Goal: Information Seeking & Learning: Learn about a topic

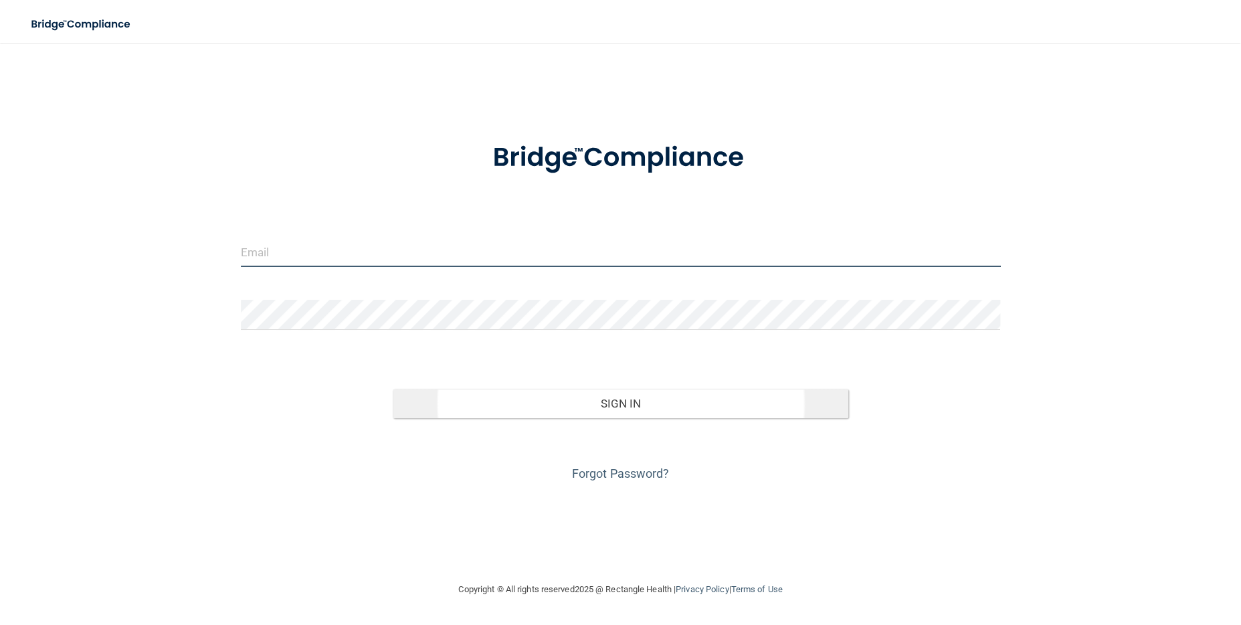
type input "[PERSON_NAME][EMAIL_ADDRESS][DOMAIN_NAME]"
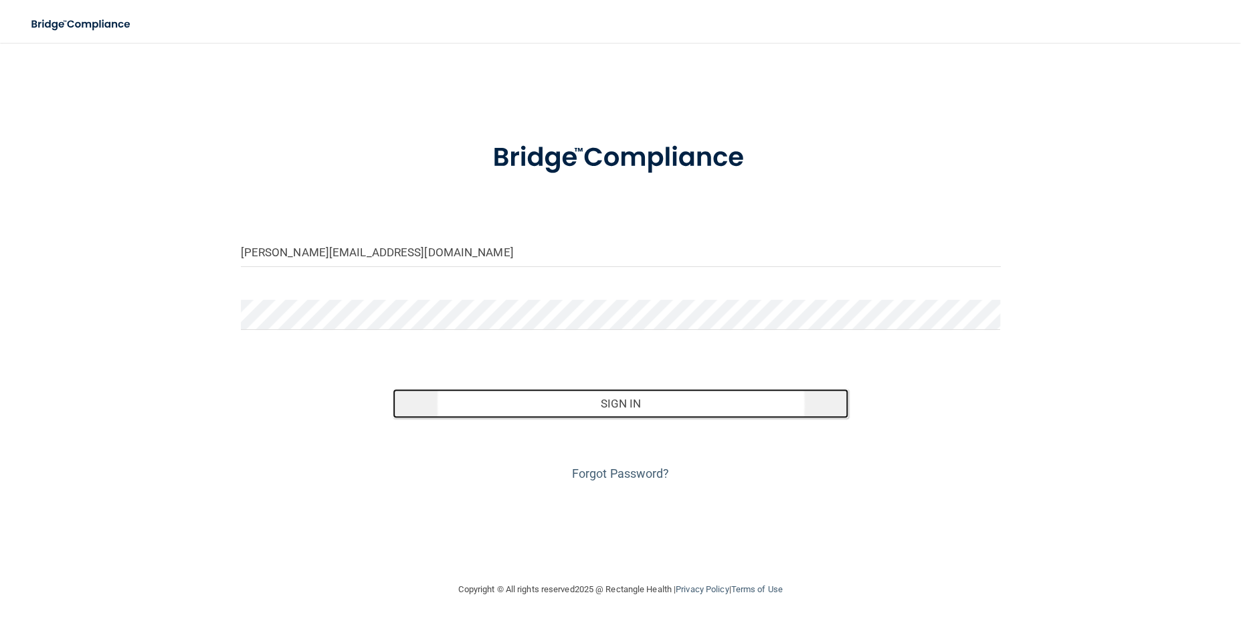
click at [705, 400] on button "Sign In" at bounding box center [621, 403] width 456 height 29
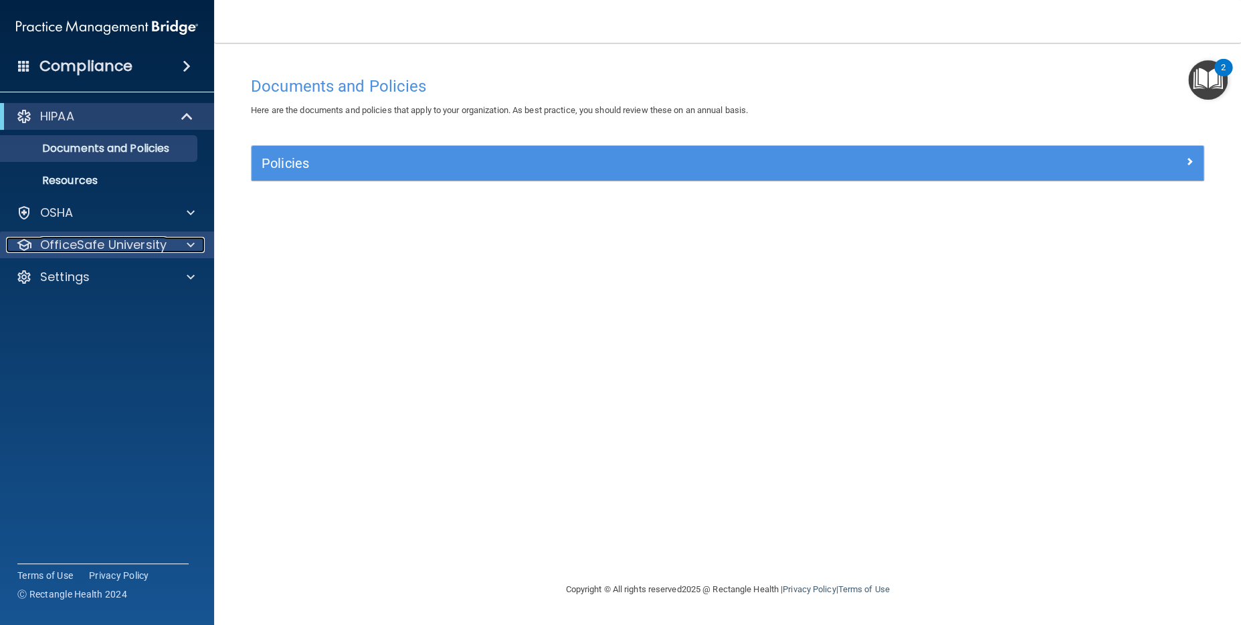
click at [190, 243] on span at bounding box center [191, 245] width 8 height 16
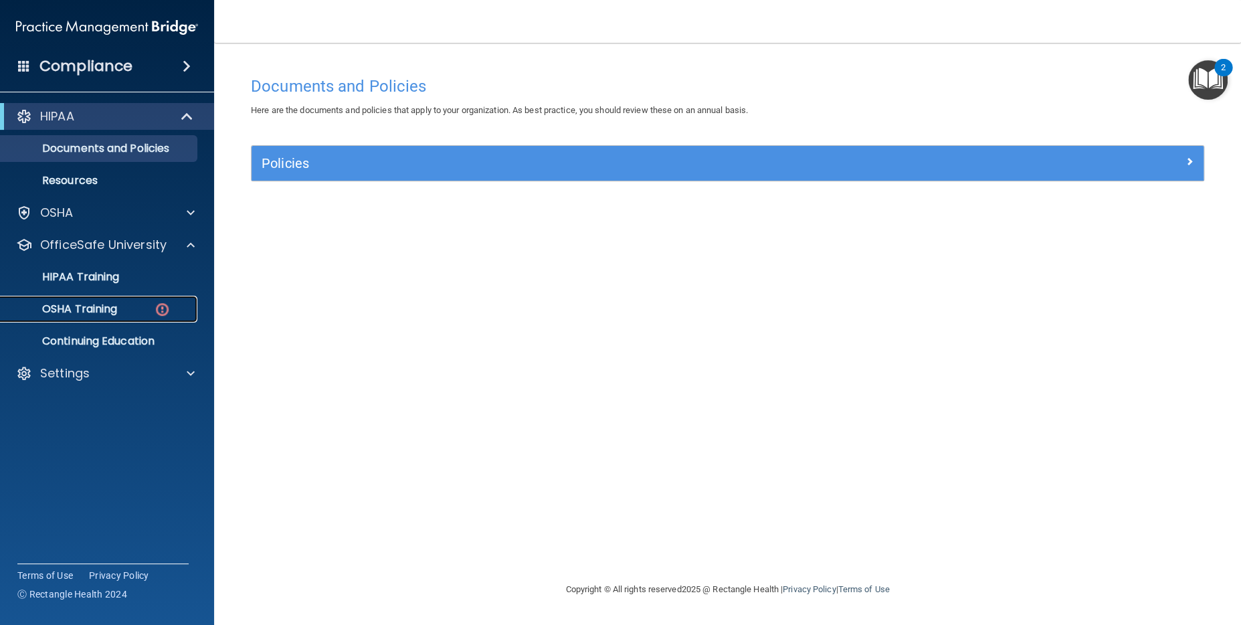
click at [105, 304] on p "OSHA Training" at bounding box center [63, 308] width 108 height 13
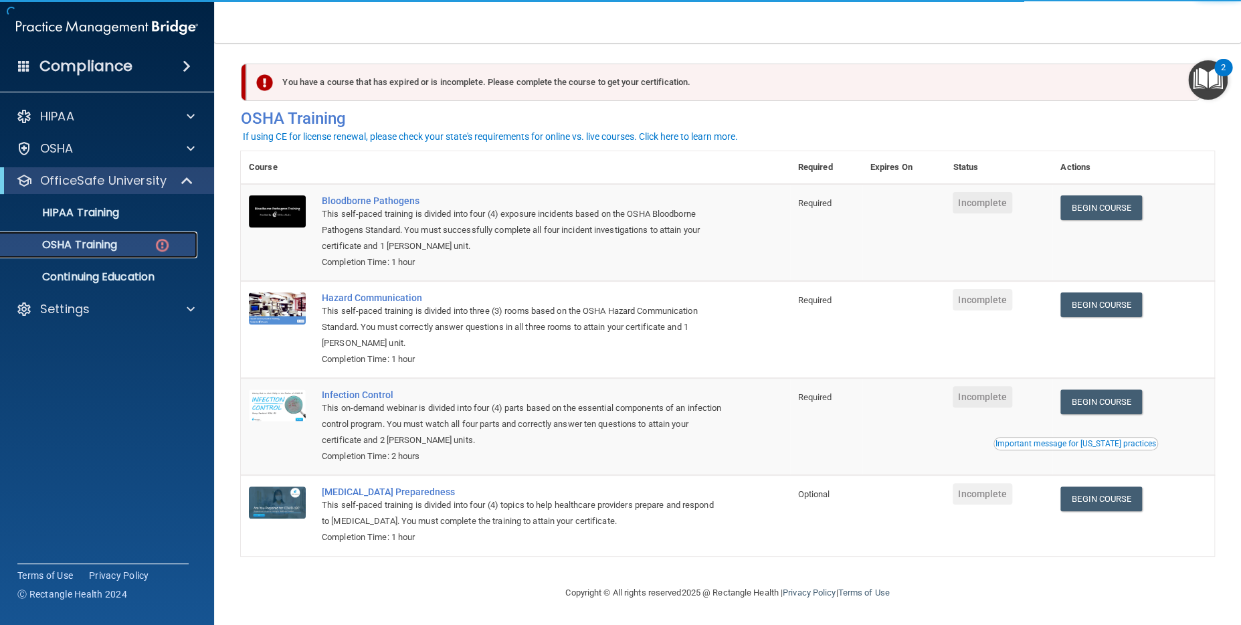
scroll to position [7, 0]
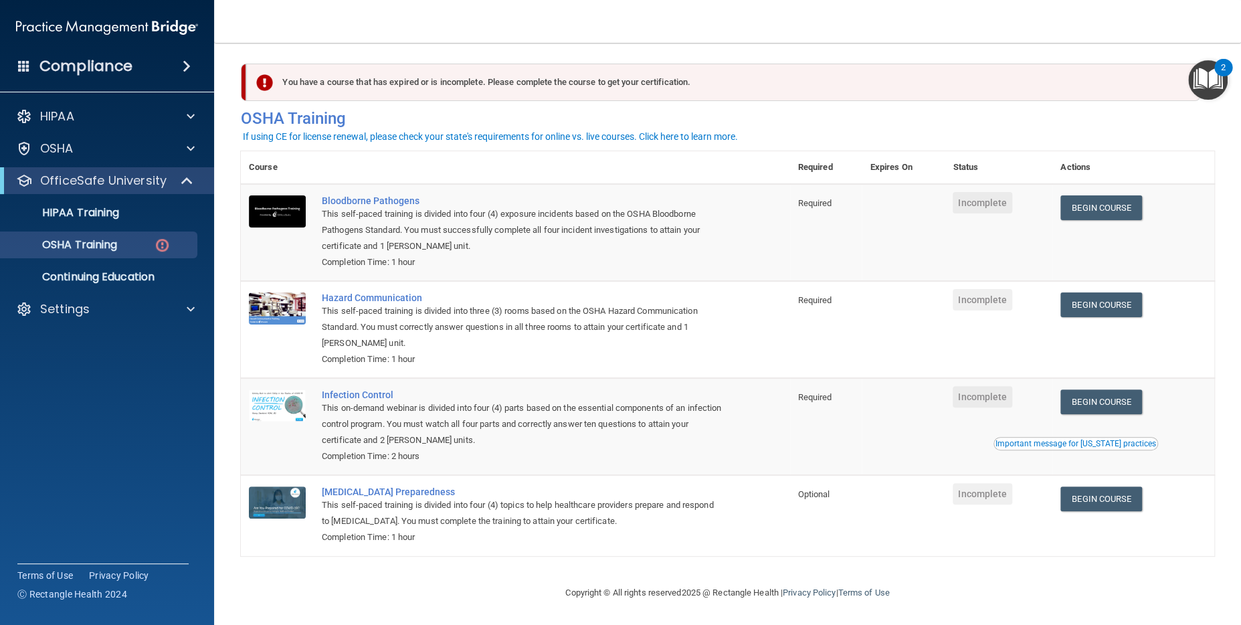
click at [1205, 76] on img "Open Resource Center, 2 new notifications" at bounding box center [1207, 79] width 39 height 39
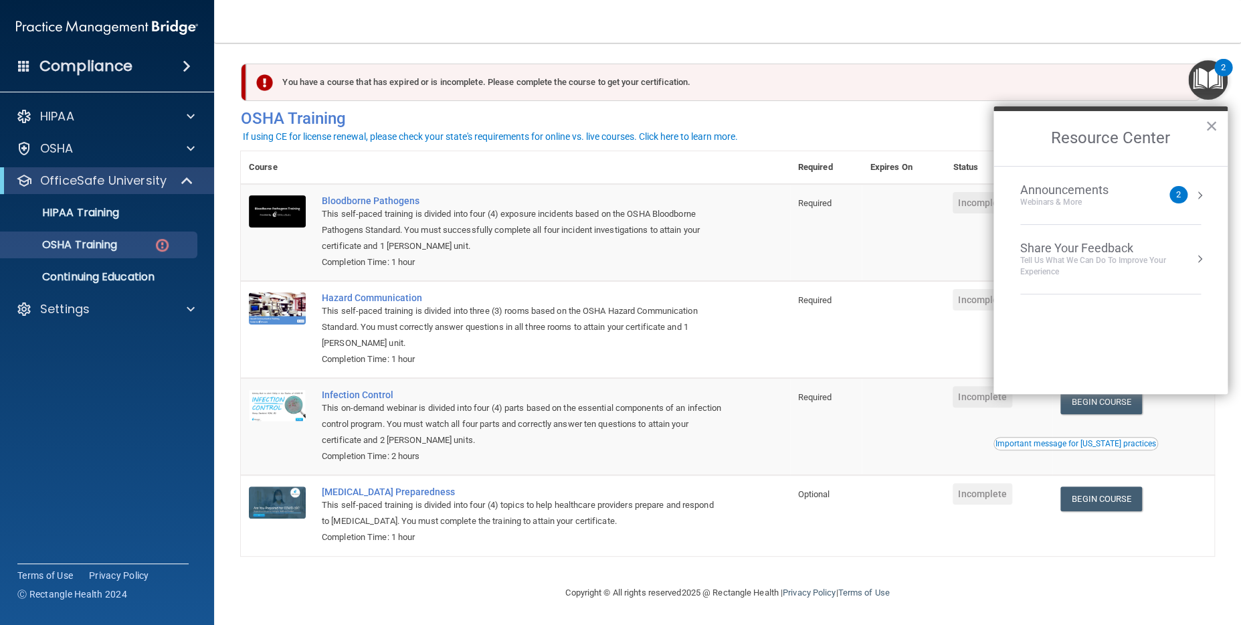
click at [1197, 191] on button "Resource Center" at bounding box center [1198, 195] width 13 height 13
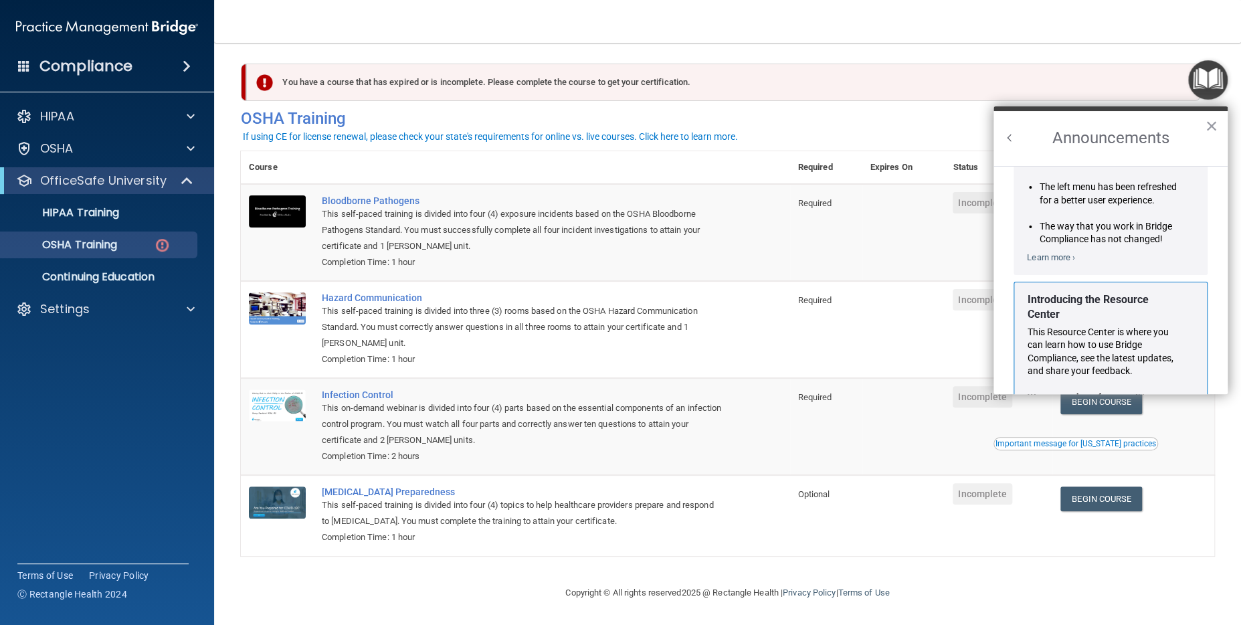
scroll to position [234, 0]
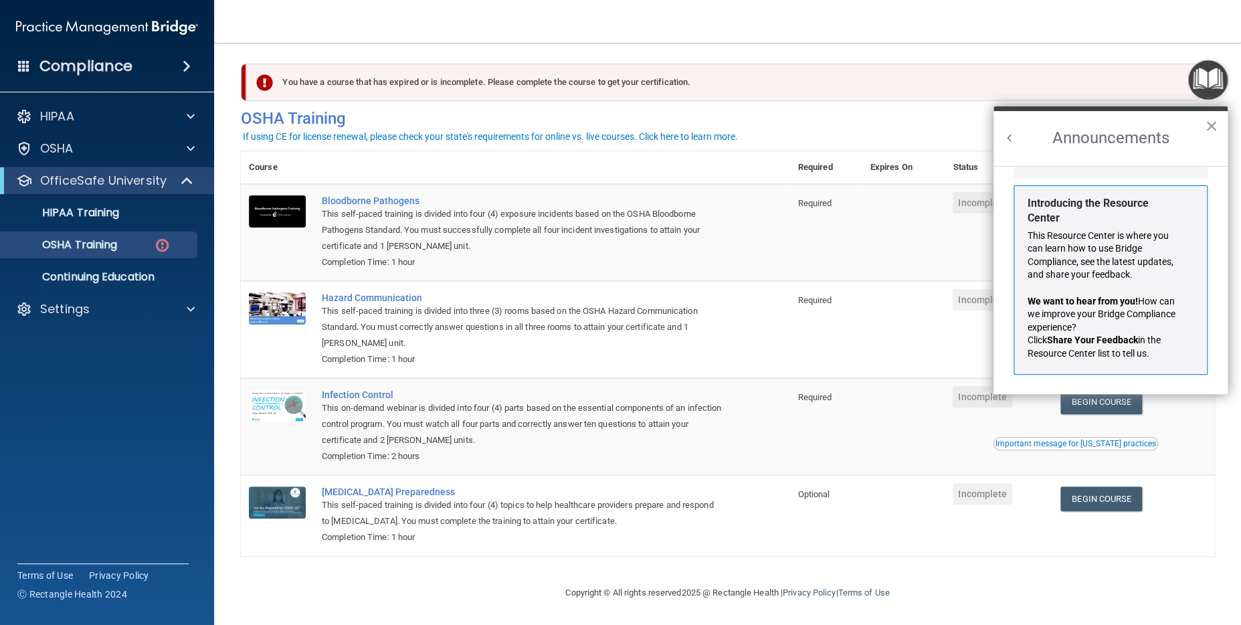
click at [1212, 123] on button "×" at bounding box center [1210, 125] width 13 height 21
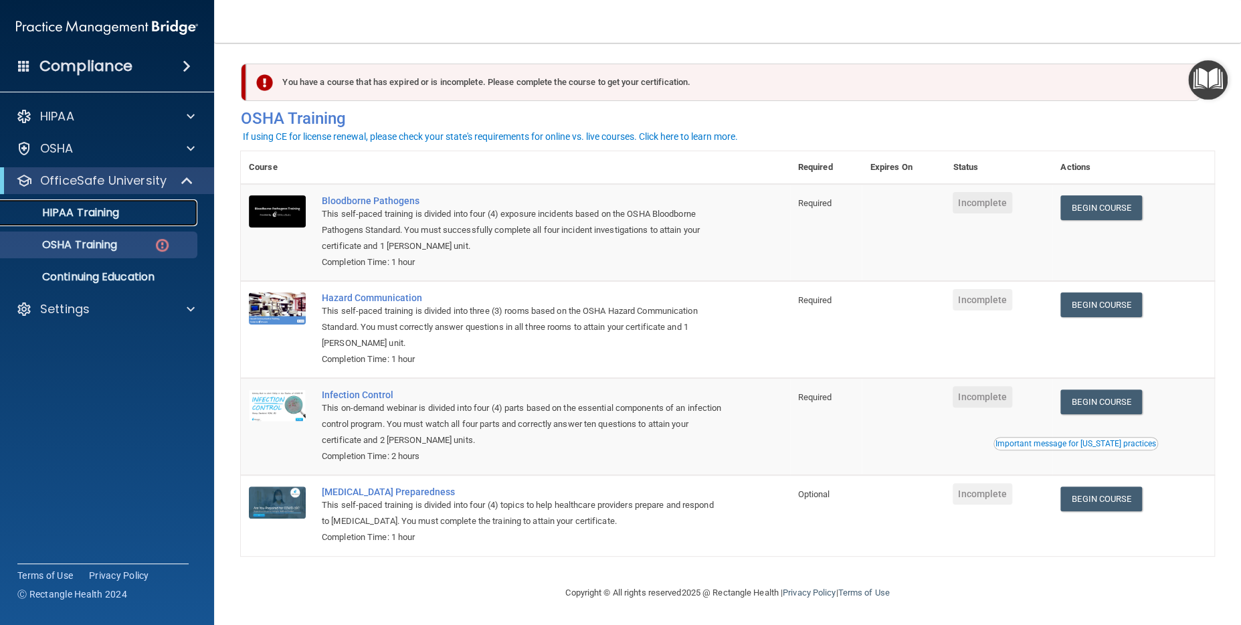
click at [99, 213] on p "HIPAA Training" at bounding box center [64, 212] width 110 height 13
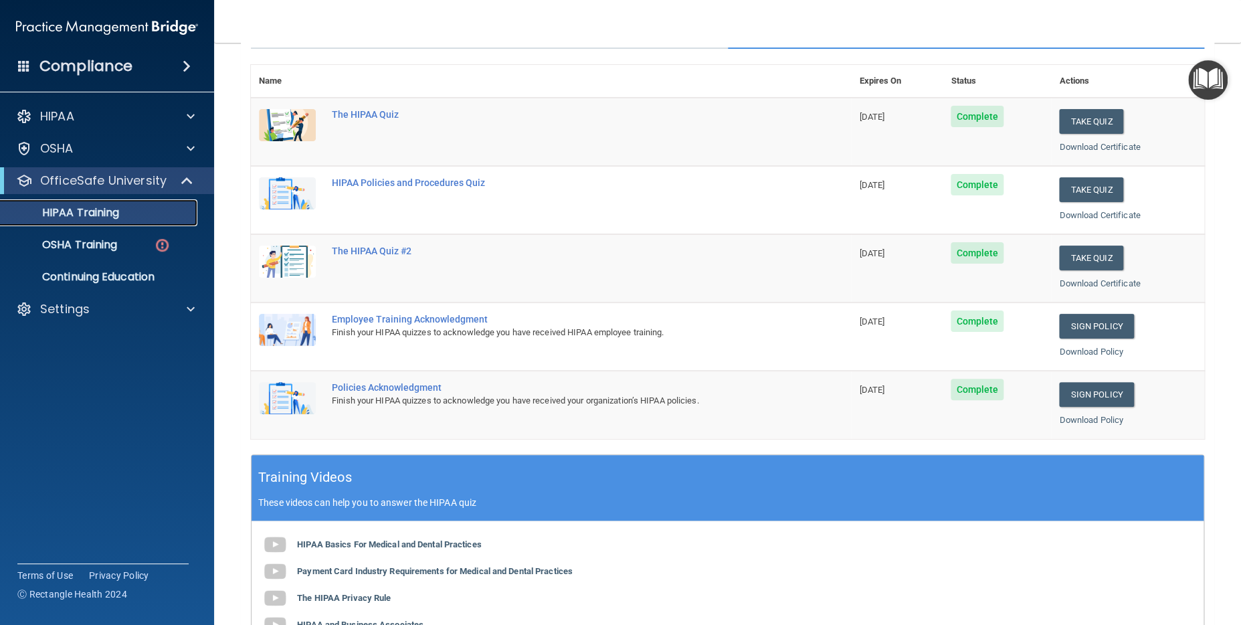
scroll to position [381, 0]
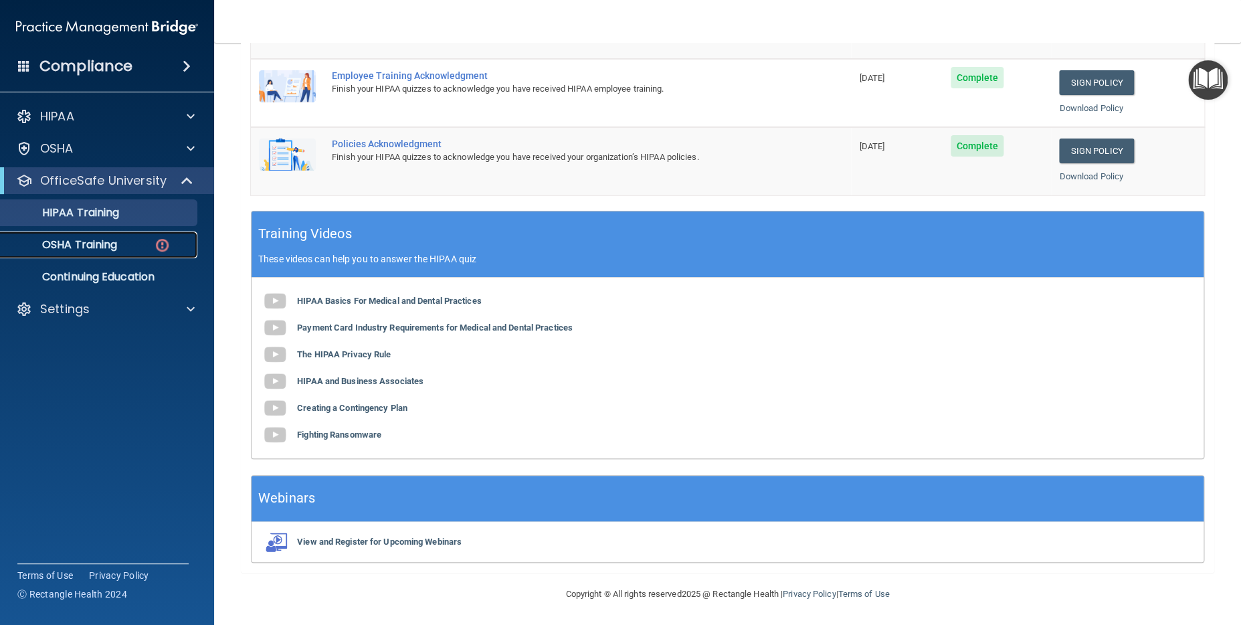
click at [77, 240] on p "OSHA Training" at bounding box center [63, 244] width 108 height 13
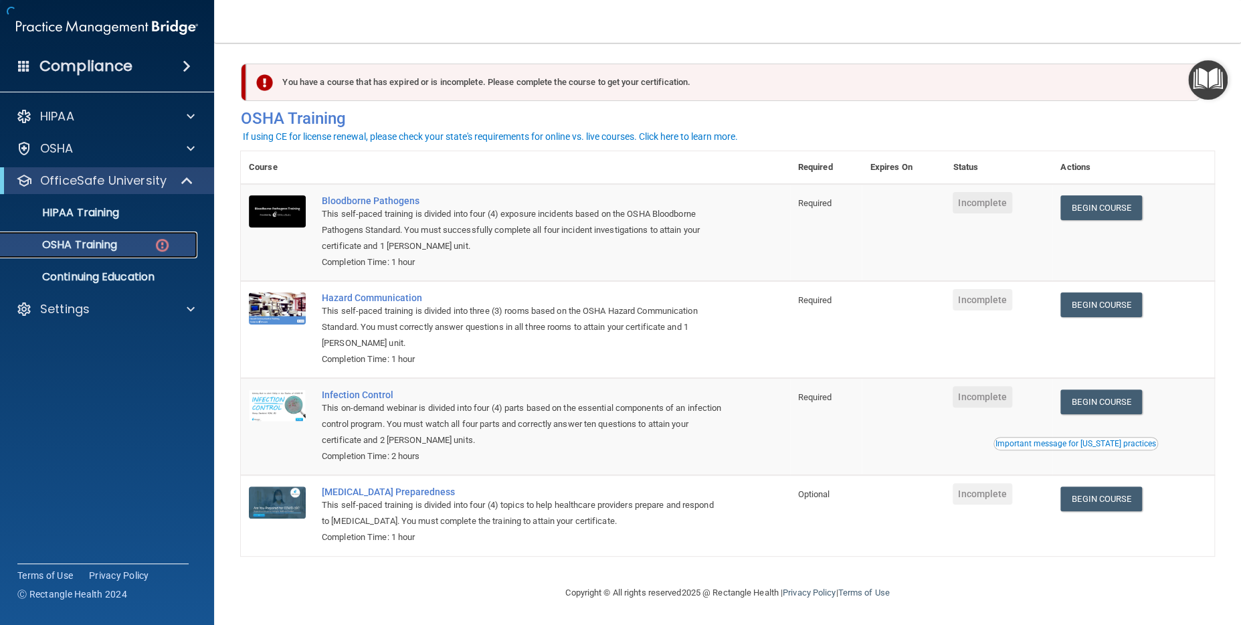
scroll to position [7, 0]
click at [152, 270] on p "Continuing Education" at bounding box center [100, 276] width 183 height 13
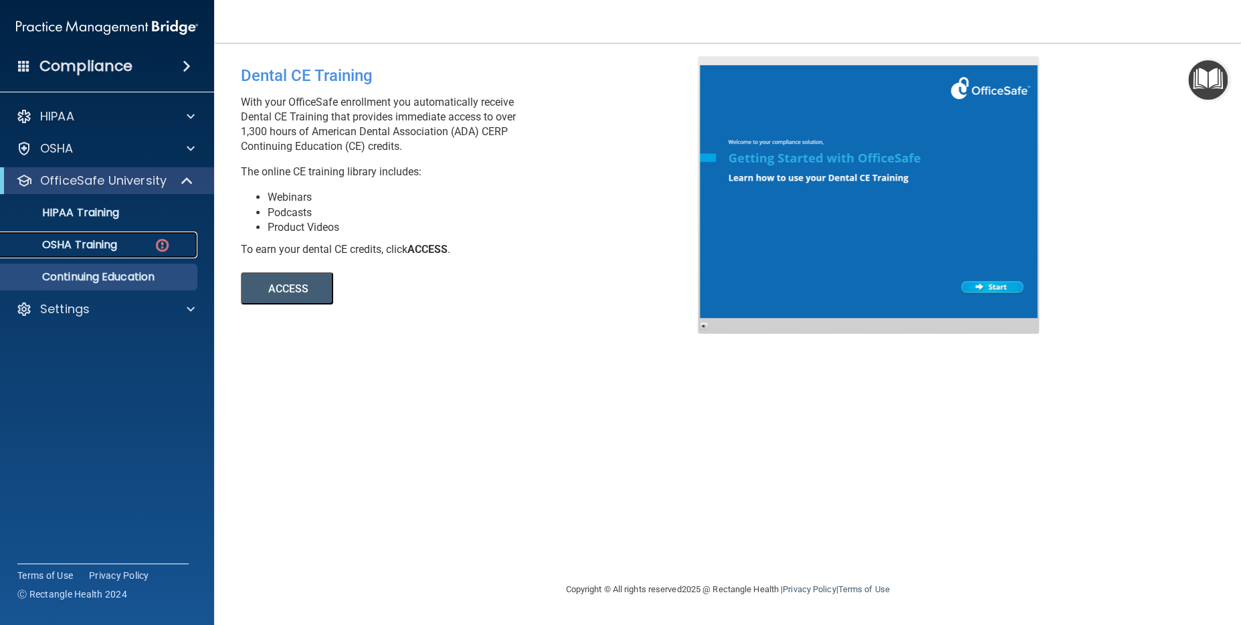
click at [90, 242] on p "OSHA Training" at bounding box center [63, 244] width 108 height 13
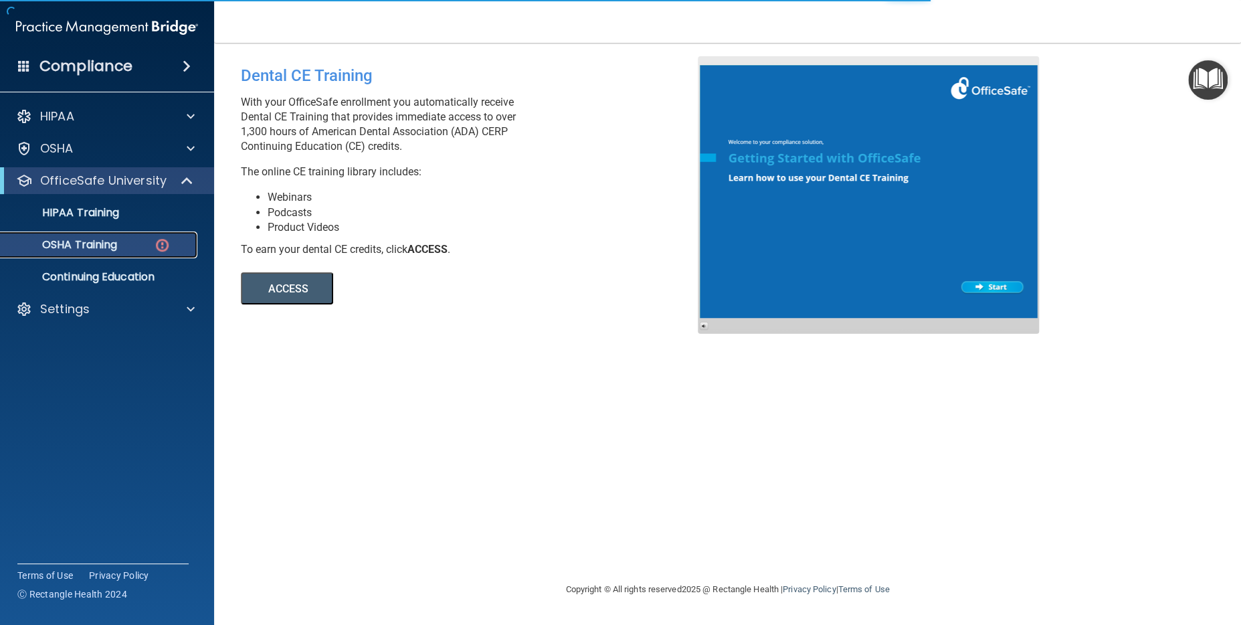
click at [116, 244] on p "OSHA Training" at bounding box center [63, 244] width 108 height 13
